Goal: Task Accomplishment & Management: Use online tool/utility

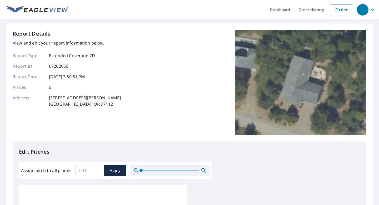
click at [88, 169] on input "Assign pitch to all planes" at bounding box center [89, 170] width 26 height 15
type input "4"
click at [116, 168] on span "Apply" at bounding box center [115, 170] width 14 height 7
type input "4"
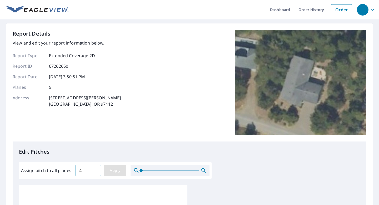
type input "4"
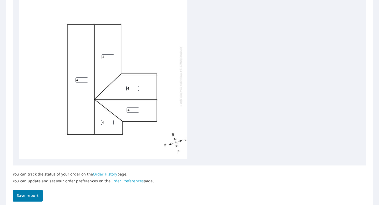
scroll to position [212, 0]
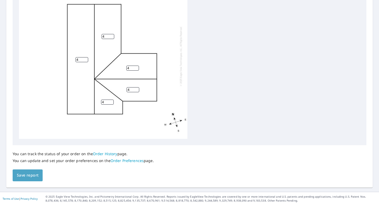
click at [32, 172] on span "Save report" at bounding box center [28, 175] width 22 height 7
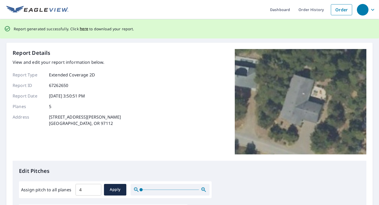
scroll to position [0, 0]
click at [82, 28] on span "here" at bounding box center [84, 29] width 9 height 7
